Goal: Task Accomplishment & Management: Use online tool/utility

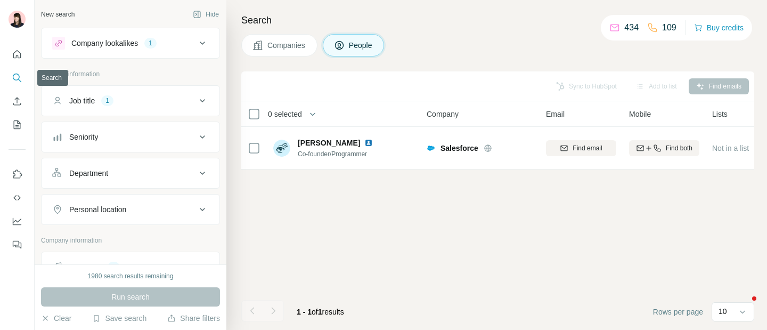
click at [15, 79] on icon "Search" at bounding box center [16, 76] width 7 height 7
click at [13, 55] on icon "Quick start" at bounding box center [17, 54] width 8 height 8
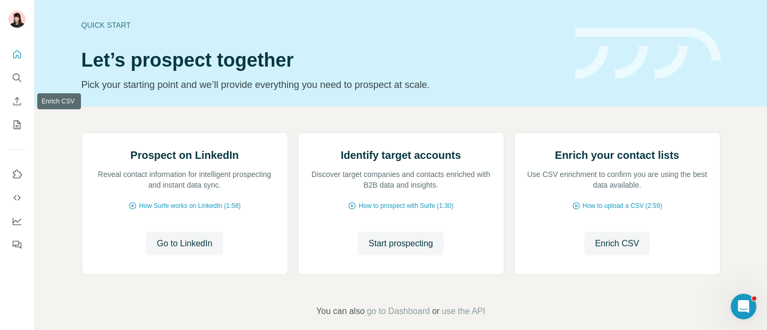
click at [14, 81] on icon "Search" at bounding box center [17, 77] width 11 height 11
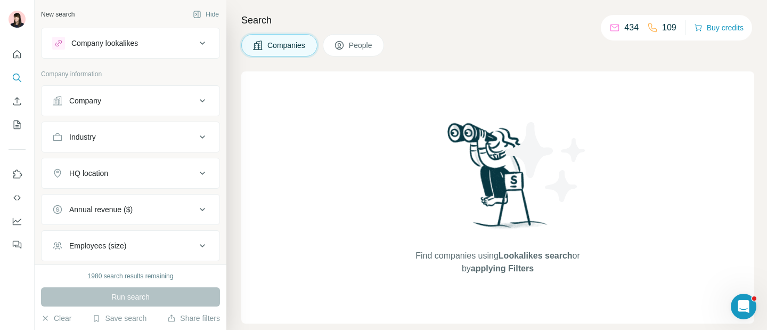
click at [176, 106] on button "Company" at bounding box center [131, 101] width 178 height 26
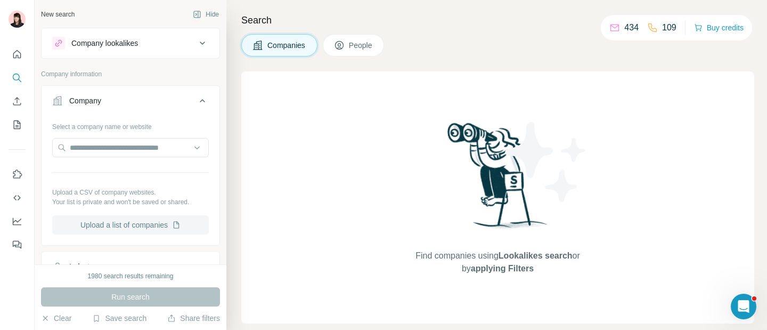
click at [145, 216] on button "Upload a list of companies" at bounding box center [130, 224] width 157 height 19
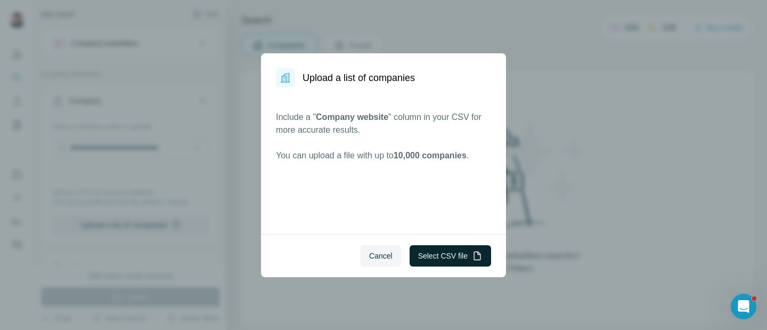
click at [457, 257] on button "Select CSV file" at bounding box center [449, 255] width 81 height 21
click at [555, 146] on div "Upload a list of companies Include a " Company website " column in your CSV for…" at bounding box center [383, 165] width 767 height 330
click at [389, 247] on button "Cancel" at bounding box center [380, 255] width 40 height 21
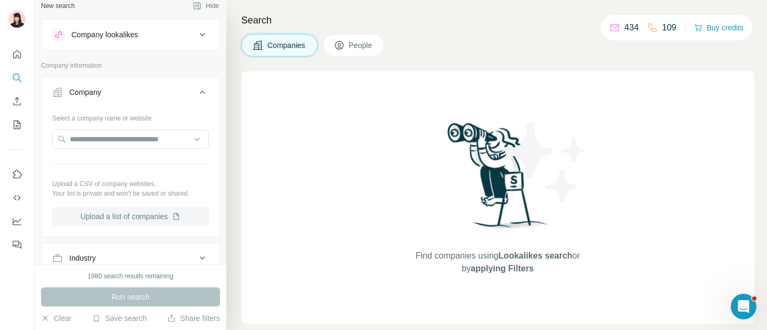
scroll to position [9, 0]
click at [200, 92] on icon at bounding box center [202, 92] width 5 height 3
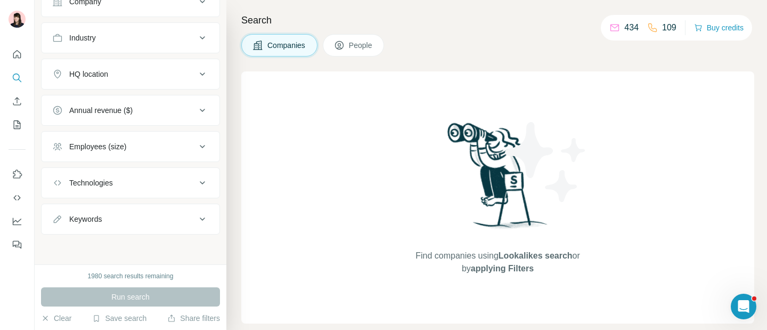
scroll to position [0, 0]
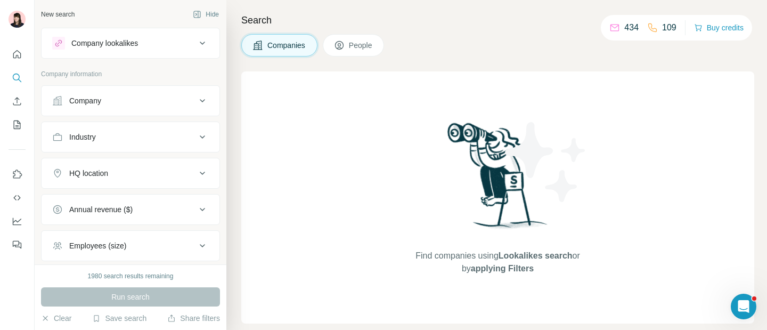
click at [177, 48] on div "Company lookalikes" at bounding box center [124, 43] width 144 height 13
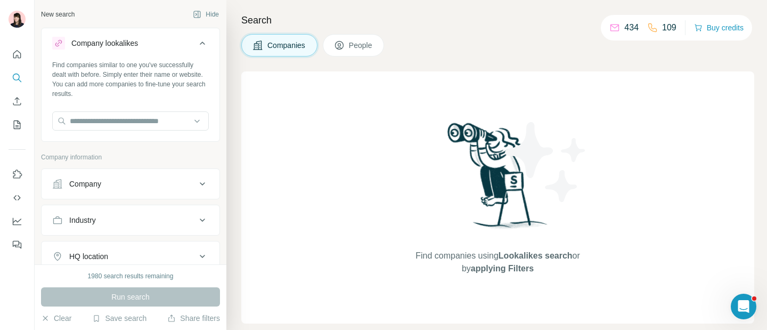
click at [177, 47] on div "Company lookalikes" at bounding box center [124, 43] width 144 height 13
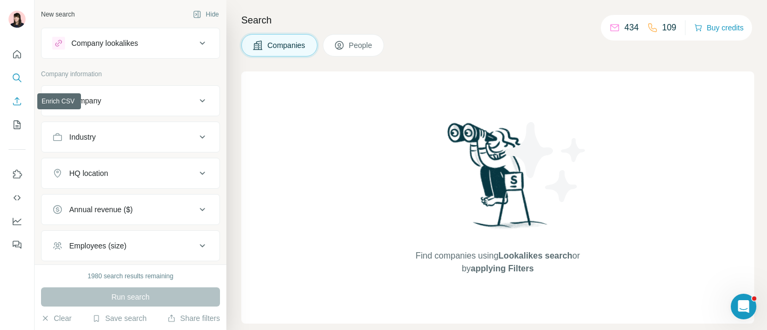
click at [18, 102] on icon "Enrich CSV" at bounding box center [17, 101] width 11 height 11
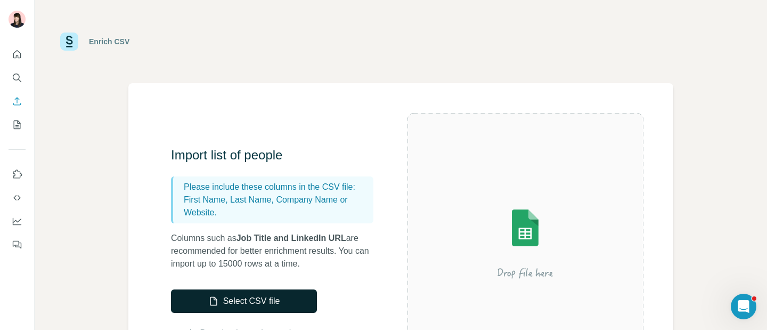
click at [256, 309] on button "Select CSV file" at bounding box center [244, 300] width 146 height 23
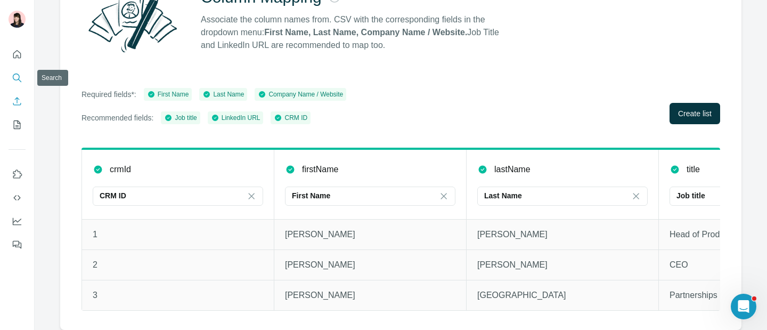
click at [14, 75] on icon "Search" at bounding box center [17, 77] width 11 height 11
